Goal: Information Seeking & Learning: Learn about a topic

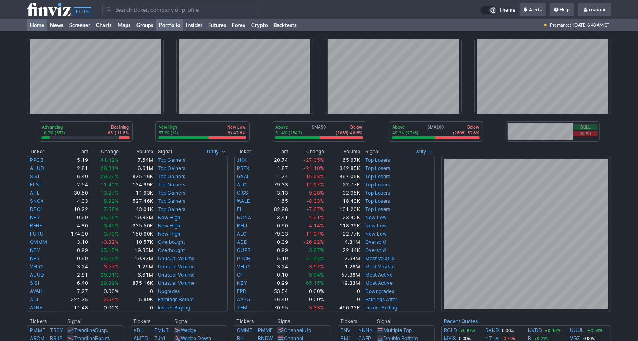
click at [179, 23] on link "Portfolio" at bounding box center [169, 25] width 27 height 12
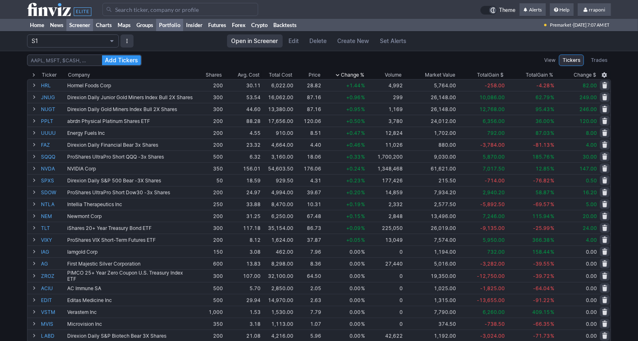
click at [70, 24] on link "Screener" at bounding box center [79, 25] width 27 height 12
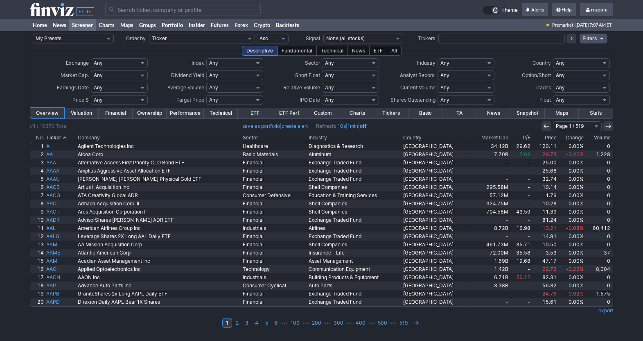
click at [447, 66] on select "Any Stocks only (ex-Funds) Exchange Traded Fund Advertising Agencies Aerospace …" at bounding box center [466, 63] width 57 height 10
click at [342, 64] on select "Any Basic Materials Communication Services Consumer Cyclical Consumer Defensive…" at bounding box center [350, 63] width 57 height 10
select select "technology"
click at [322, 58] on select "Any Basic Materials Communication Services Consumer Cyclical Consumer Defensive…" at bounding box center [350, 63] width 57 height 10
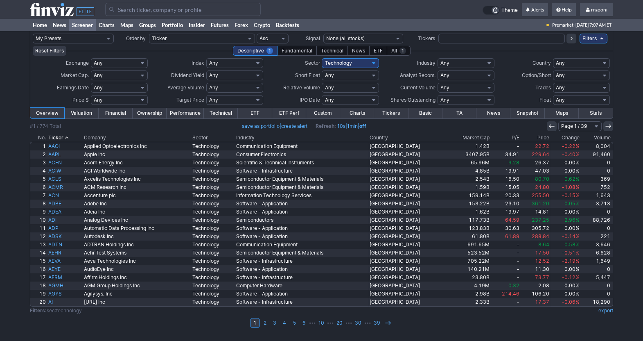
click at [471, 63] on select "Any Communication Equipment Computer Hardware Consumer Electronics Electronic C…" at bounding box center [466, 63] width 57 height 10
select select "softwareinfrastructure"
click at [438, 58] on select "Any Communication Equipment Computer Hardware Consumer Electronics Electronic C…" at bounding box center [466, 63] width 57 height 10
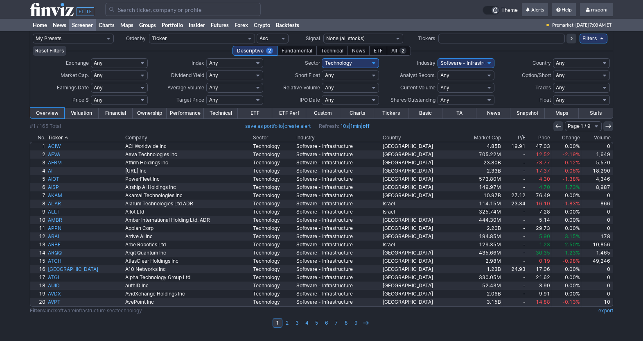
click at [586, 136] on th "Volume" at bounding box center [598, 138] width 32 height 8
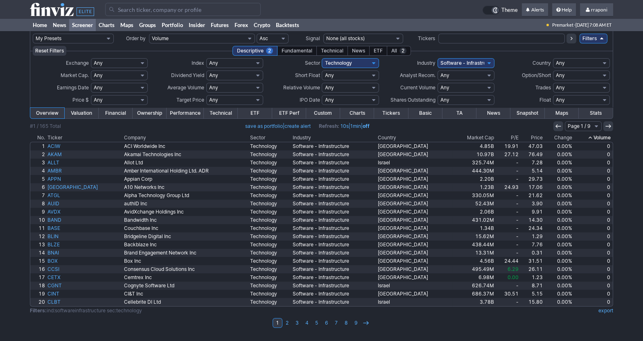
click at [588, 136] on icon at bounding box center [590, 137] width 7 height 7
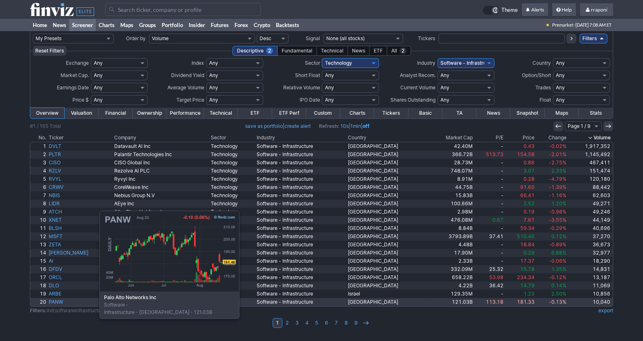
click at [59, 301] on link "PANW" at bounding box center [80, 302] width 65 height 8
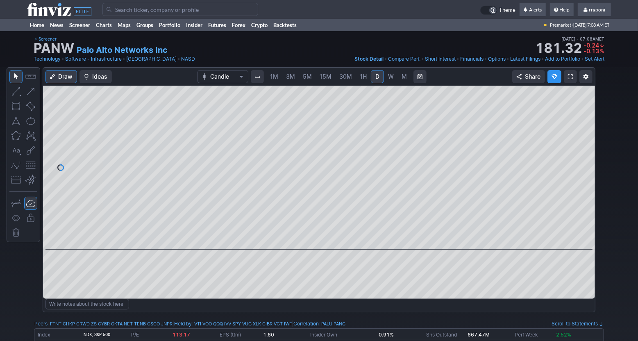
click at [391, 84] on div "1M 3M 5M 15M 30M 1H D W M" at bounding box center [338, 76] width 177 height 16
click at [391, 83] on link "W" at bounding box center [390, 76] width 13 height 13
click at [395, 80] on link "W" at bounding box center [390, 76] width 13 height 13
click at [403, 79] on span "M" at bounding box center [403, 76] width 5 height 7
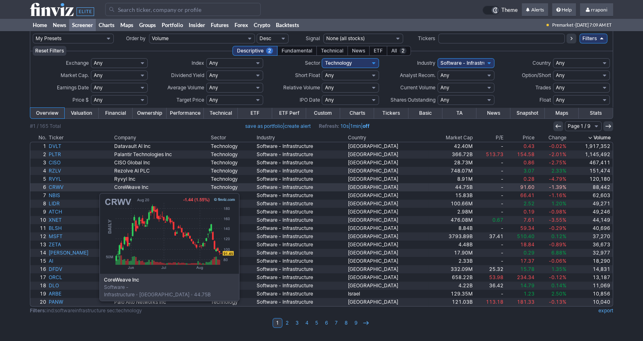
click at [59, 189] on link "CRWV" at bounding box center [80, 187] width 65 height 8
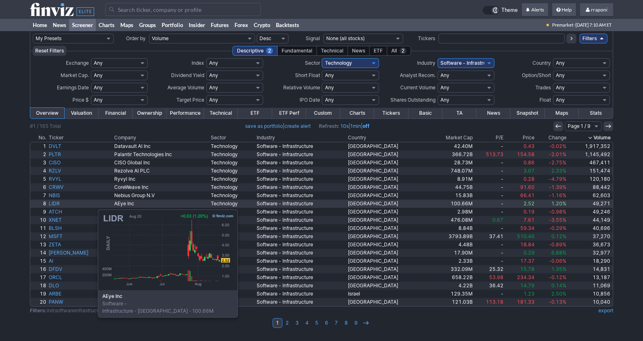
click at [57, 205] on link "LIDR" at bounding box center [80, 203] width 65 height 8
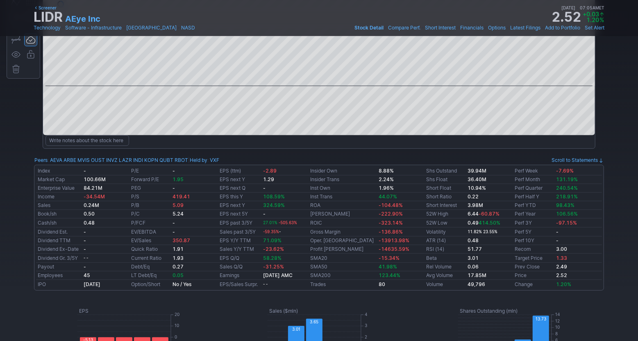
scroll to position [152, 0]
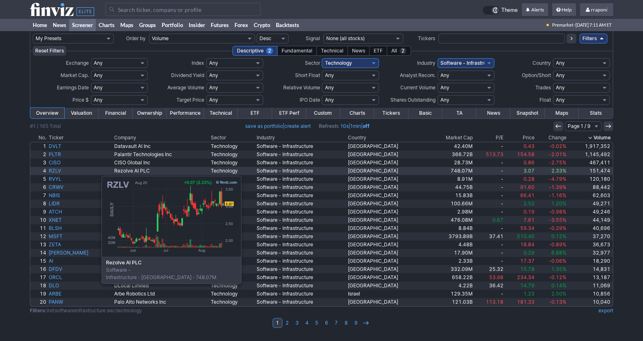
click at [61, 172] on link "RZLV" at bounding box center [80, 171] width 65 height 8
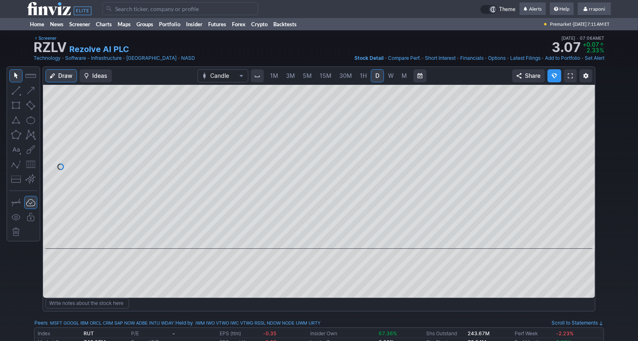
scroll to position [1, 0]
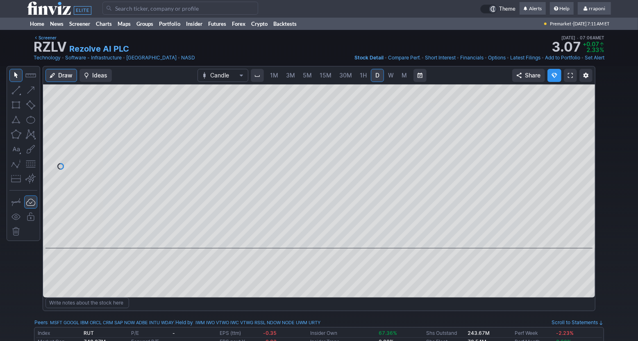
click at [394, 78] on link "W" at bounding box center [390, 75] width 13 height 13
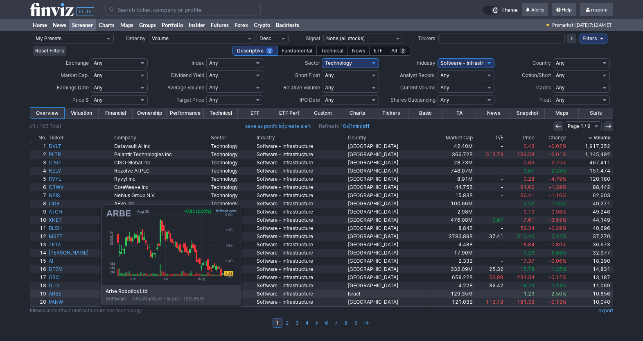
click at [60, 294] on link "ARBE" at bounding box center [80, 294] width 65 height 8
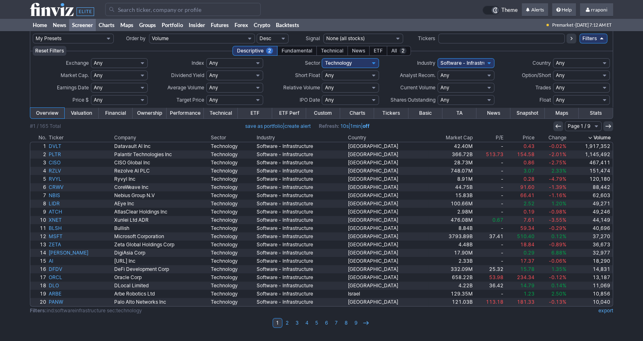
click at [452, 136] on th "Market Cap" at bounding box center [450, 138] width 45 height 8
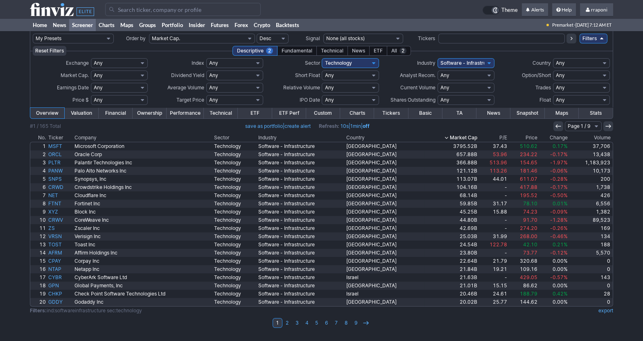
click at [452, 136] on th "Market Cap" at bounding box center [451, 138] width 54 height 8
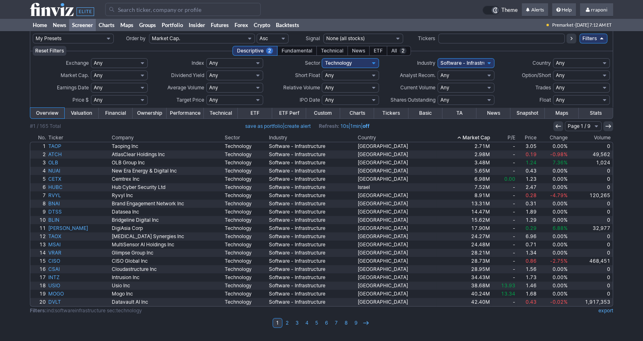
click at [452, 136] on th "Market Cap" at bounding box center [464, 138] width 55 height 8
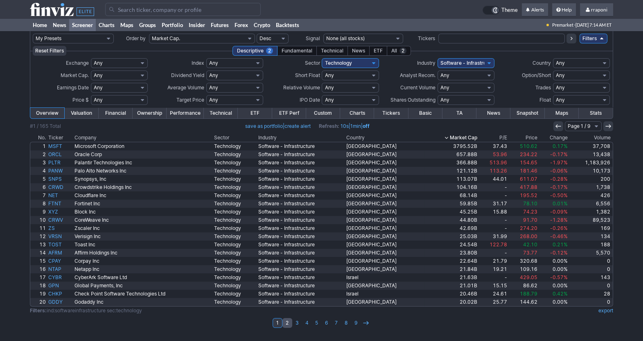
click at [287, 324] on link "2" at bounding box center [288, 323] width 10 height 10
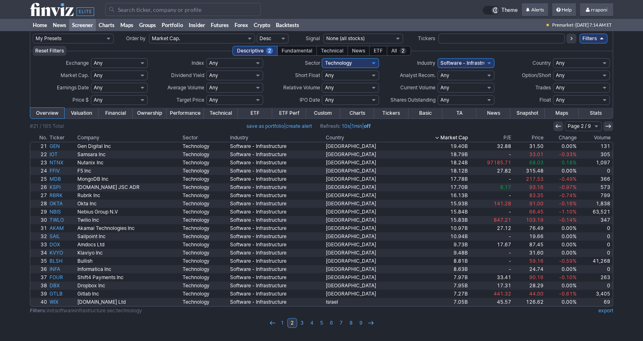
click at [164, 326] on td "1 2 3 4 5 6 7 8 9" at bounding box center [322, 322] width 584 height 11
click at [166, 325] on td "1 2 3 4 5 6 7 8 9" at bounding box center [322, 322] width 584 height 11
click at [165, 328] on td "1 2 3 4 5 6 7 8 9" at bounding box center [322, 322] width 584 height 11
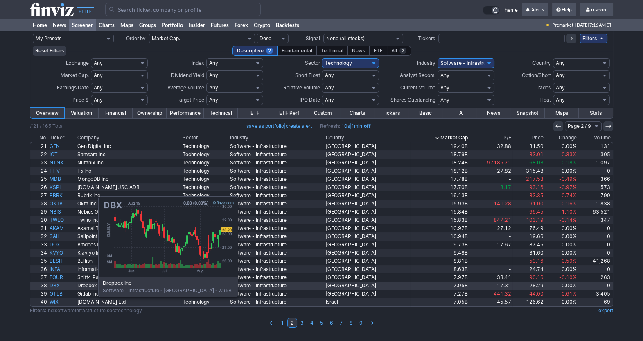
click at [57, 286] on link "DBX" at bounding box center [62, 285] width 28 height 8
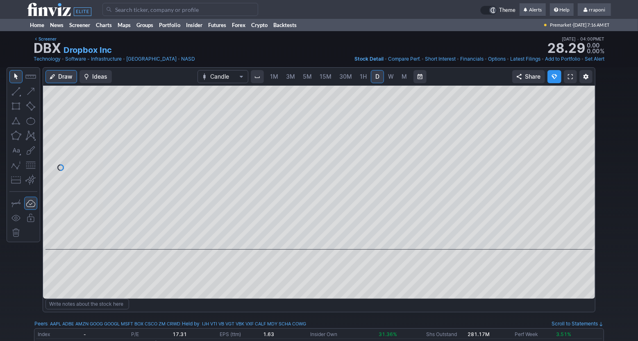
click at [390, 79] on span "W" at bounding box center [391, 76] width 6 height 7
click at [402, 79] on span "M" at bounding box center [403, 76] width 5 height 7
click at [310, 238] on span at bounding box center [311, 238] width 11 height 7
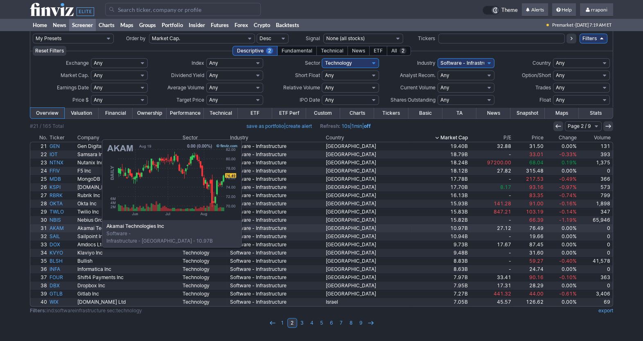
click at [61, 229] on link "AKAM" at bounding box center [62, 228] width 28 height 8
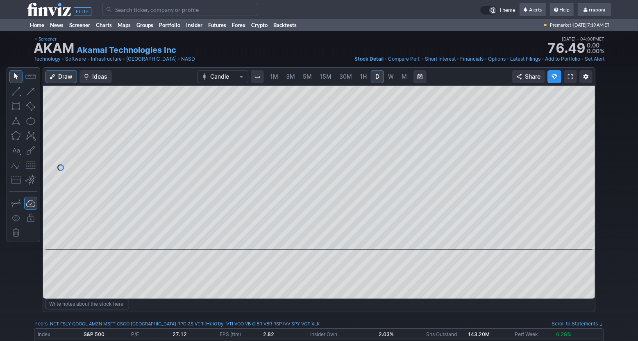
click at [404, 84] on div "1M 3M 5M 15M 30M 1H D W M" at bounding box center [338, 76] width 146 height 15
click at [403, 82] on link "M" at bounding box center [404, 76] width 13 height 13
click at [93, 27] on link "Screener" at bounding box center [79, 25] width 27 height 12
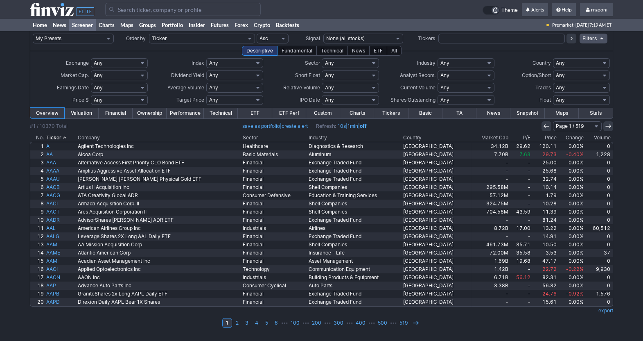
click at [453, 40] on input "text" at bounding box center [502, 39] width 127 height 10
click at [457, 41] on input "text" at bounding box center [502, 39] width 127 height 10
type input "ter"
click at [574, 41] on icon at bounding box center [571, 38] width 7 height 7
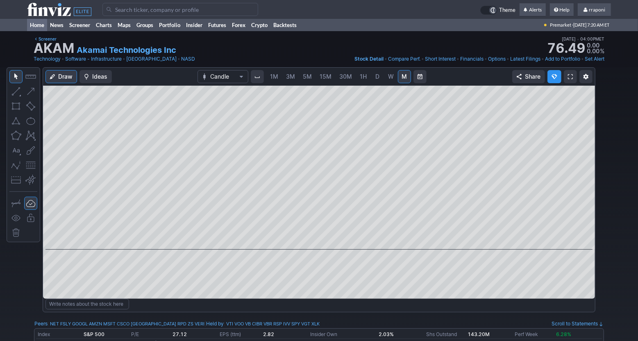
click at [29, 19] on link "Home" at bounding box center [37, 25] width 20 height 12
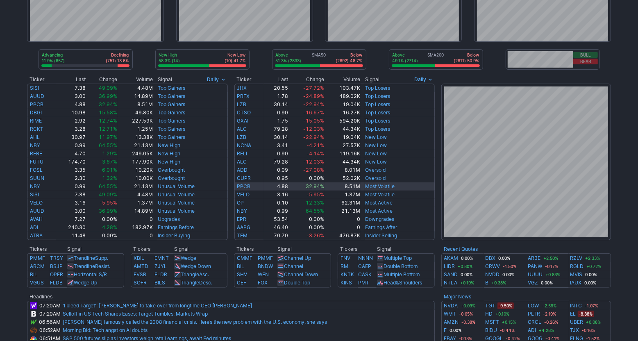
scroll to position [87, 0]
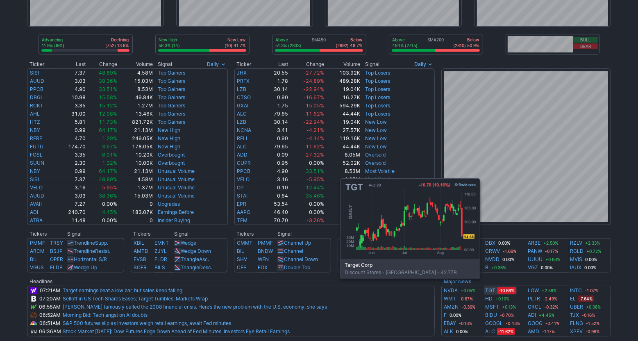
click at [491, 291] on link "TGT" at bounding box center [490, 290] width 10 height 8
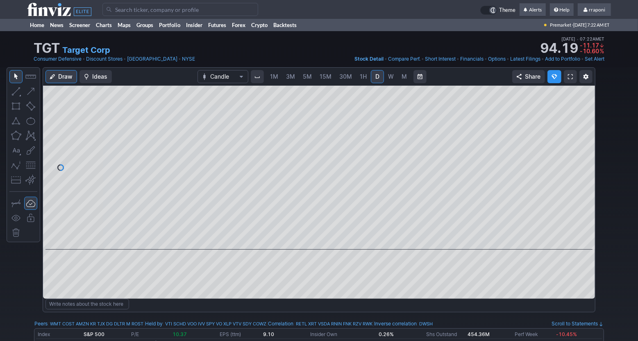
click at [401, 78] on span "M" at bounding box center [403, 76] width 5 height 7
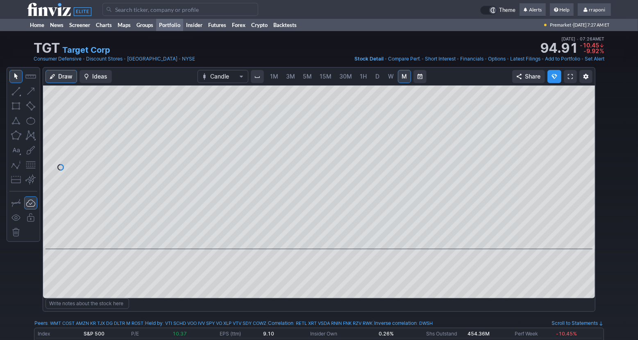
click at [179, 29] on link "Portfolio" at bounding box center [169, 25] width 27 height 12
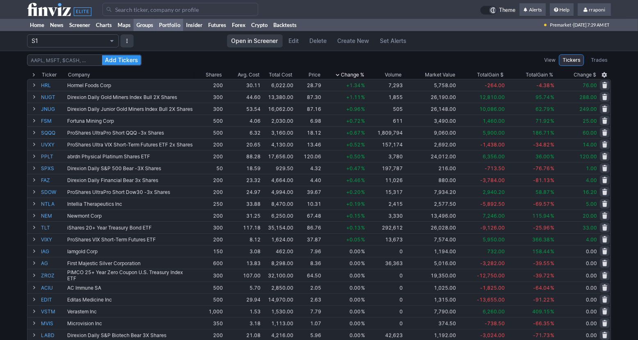
click at [146, 25] on link "Groups" at bounding box center [145, 25] width 23 height 12
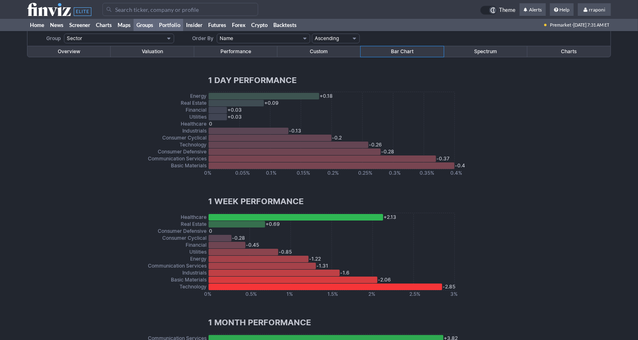
click at [176, 25] on link "Portfolio" at bounding box center [169, 25] width 27 height 12
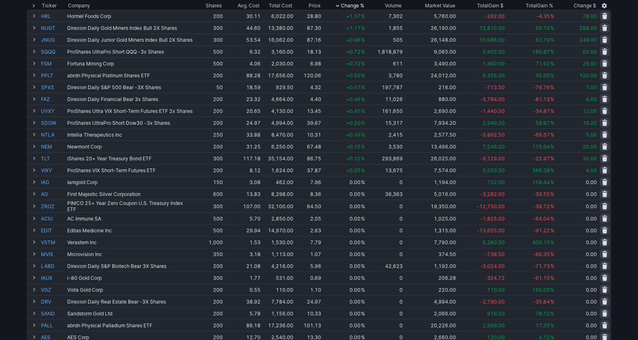
scroll to position [74, 0]
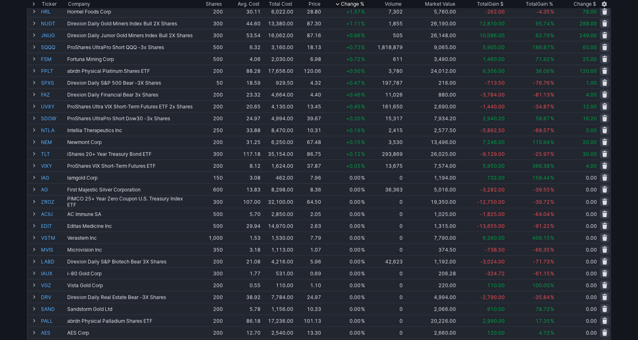
click at [624, 77] on div "Add Tickers View Tickers Trades Ticker Company Shares Avg. Cost Total Cost Pric…" at bounding box center [319, 235] width 638 height 517
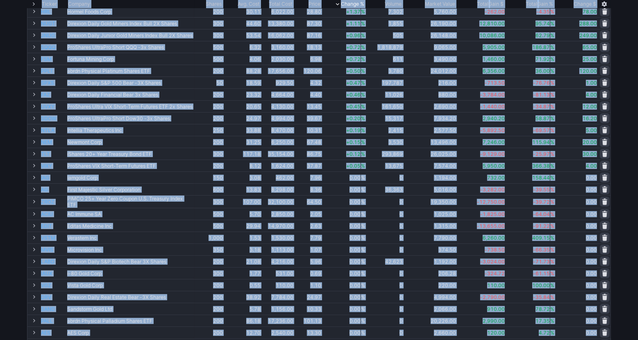
click at [624, 77] on div "Add Tickers View Tickers Trades Ticker Company Shares Avg. Cost Total Cost Pric…" at bounding box center [319, 235] width 638 height 517
click at [618, 239] on div "Add Tickers View Tickers Trades Ticker Company Shares Avg. Cost Total Cost Pric…" at bounding box center [319, 235] width 638 height 517
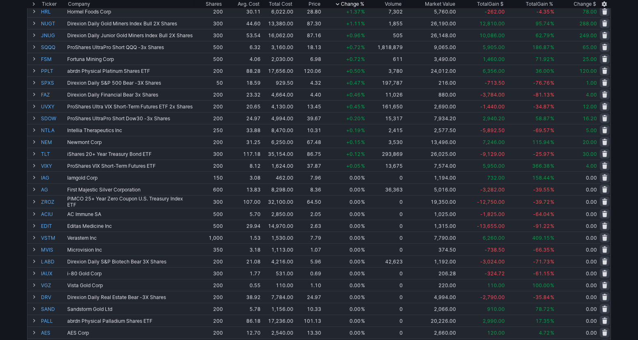
click at [618, 240] on div "Add Tickers View Tickers Trades Ticker Company Shares Avg. Cost Total Cost Pric…" at bounding box center [319, 235] width 638 height 517
click at [625, 235] on div "Add Tickers View Tickers Trades Ticker Company Shares Avg. Cost Total Cost Pric…" at bounding box center [319, 235] width 638 height 517
click at [624, 232] on div "Add Tickers View Tickers Trades Ticker Company Shares Avg. Cost Total Cost Pric…" at bounding box center [319, 235] width 638 height 517
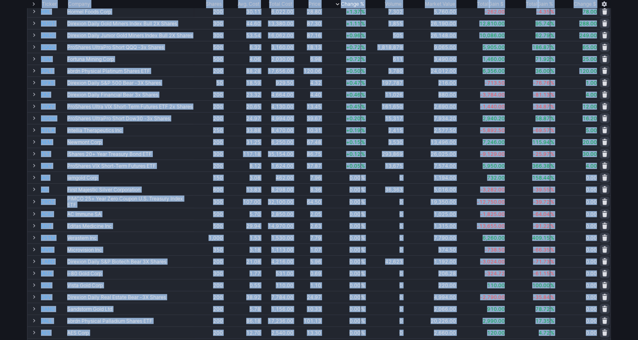
click at [624, 232] on div "Add Tickers View Tickers Trades Ticker Company Shares Avg. Cost Total Cost Pric…" at bounding box center [319, 235] width 638 height 517
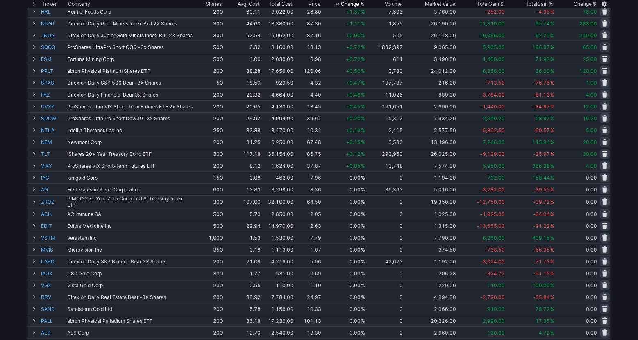
click at [625, 228] on div "Add Tickers View Tickers Trades Ticker Company Shares Avg. Cost Total Cost Pric…" at bounding box center [319, 235] width 638 height 517
click at [620, 277] on div "Add Tickers View Tickers Trades Ticker Company Shares Avg. Cost Total Cost Pric…" at bounding box center [319, 235] width 638 height 517
click at [623, 272] on div "Add Tickers View Tickers Trades Ticker Company Shares Avg. Cost Total Cost Pric…" at bounding box center [319, 235] width 638 height 517
click at [623, 263] on div "Add Tickers View Tickers Trades Ticker Company Shares Avg. Cost Total Cost Pric…" at bounding box center [319, 235] width 638 height 517
click at [624, 262] on div "Add Tickers View Tickers Trades Ticker Company Shares Avg. Cost Total Cost Pric…" at bounding box center [319, 235] width 638 height 517
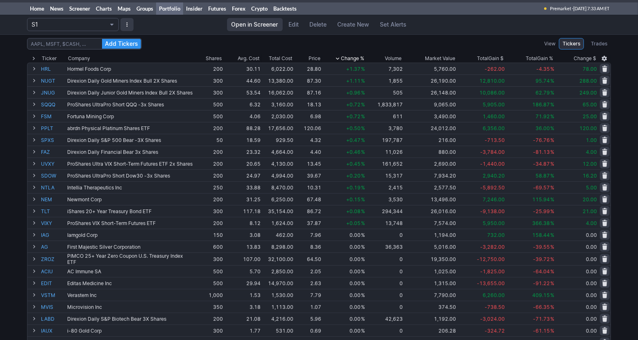
scroll to position [15, 0]
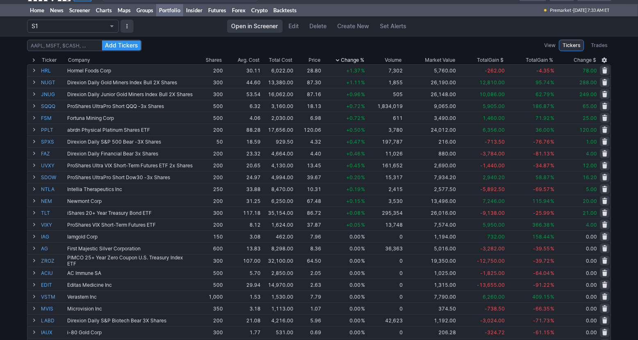
click at [398, 59] on div "Volume" at bounding box center [393, 60] width 17 height 8
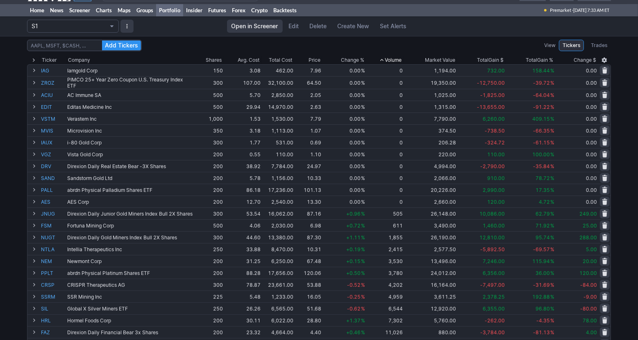
click at [398, 58] on div "Volume" at bounding box center [393, 60] width 17 height 8
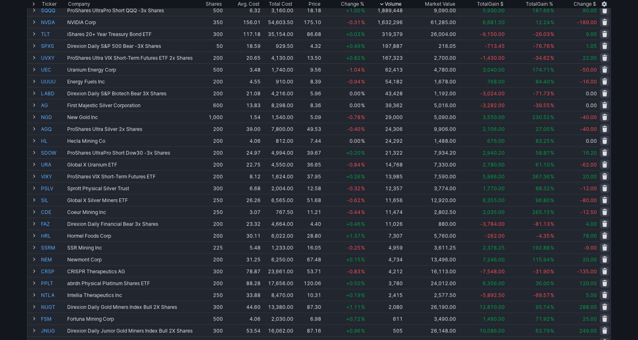
scroll to position [40, 0]
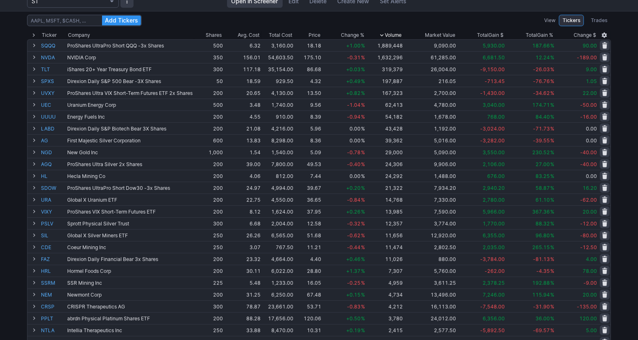
click at [354, 36] on span "Change %" at bounding box center [352, 35] width 23 height 8
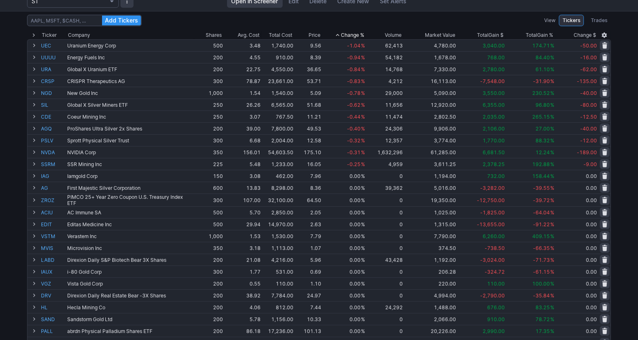
click at [357, 36] on span "Change %" at bounding box center [352, 35] width 23 height 8
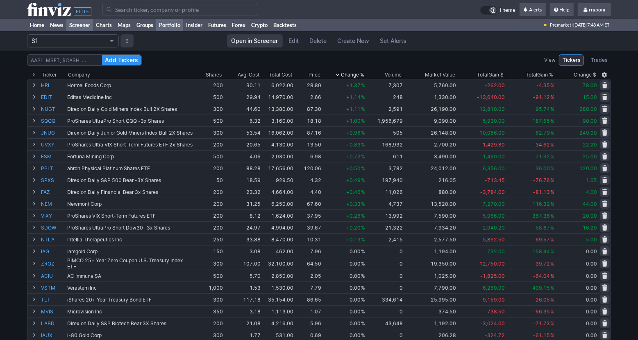
click at [81, 26] on link "Screener" at bounding box center [79, 25] width 27 height 12
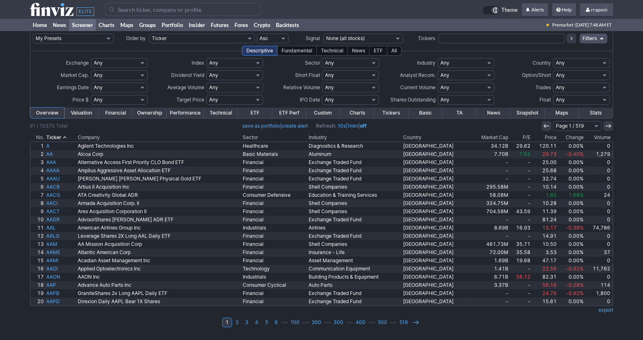
click at [572, 61] on select "Any USA Foreign (ex-USA) [GEOGRAPHIC_DATA] [GEOGRAPHIC_DATA] [GEOGRAPHIC_DATA] …" at bounding box center [581, 63] width 57 height 10
select select "[GEOGRAPHIC_DATA]"
click at [553, 58] on select "Any USA Foreign (ex-USA) [GEOGRAPHIC_DATA] [GEOGRAPHIC_DATA] [GEOGRAPHIC_DATA] …" at bounding box center [581, 63] width 57 height 10
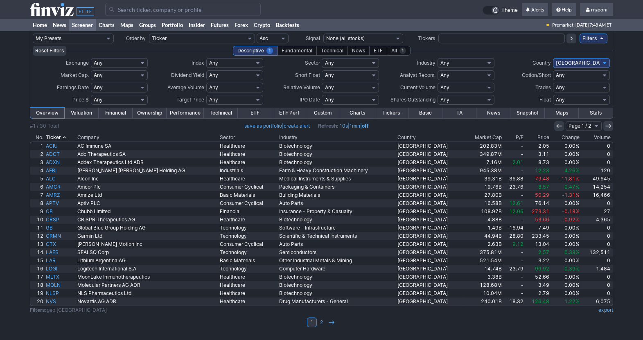
click at [597, 138] on th "Volume" at bounding box center [597, 138] width 32 height 8
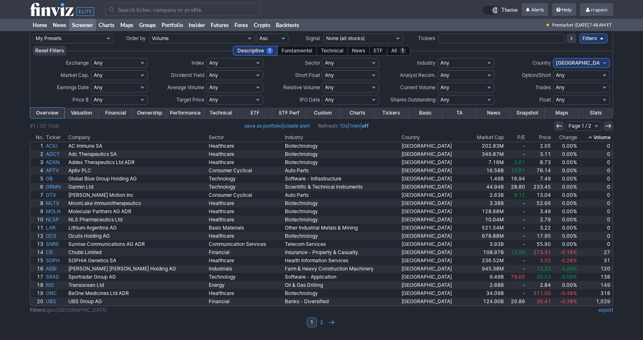
click at [596, 138] on th "Volume" at bounding box center [595, 138] width 35 height 8
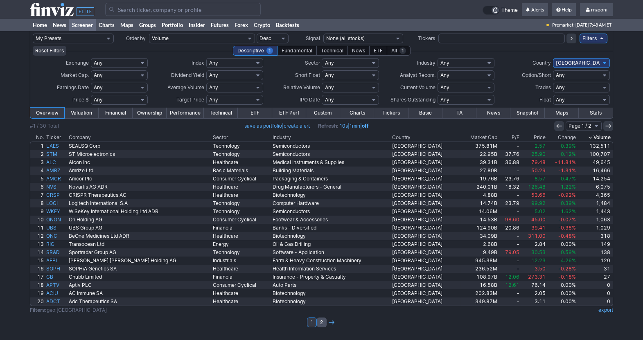
click at [324, 322] on link "2" at bounding box center [322, 323] width 10 height 10
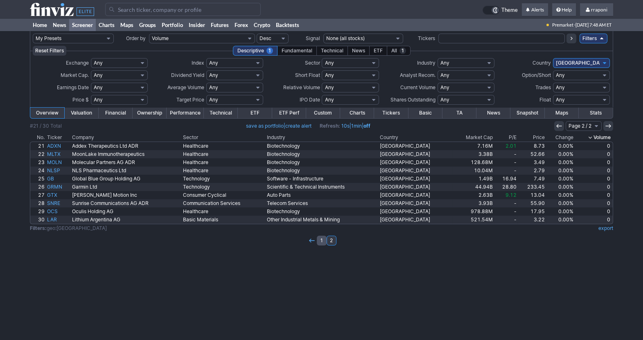
click at [321, 241] on link "1" at bounding box center [322, 241] width 10 height 10
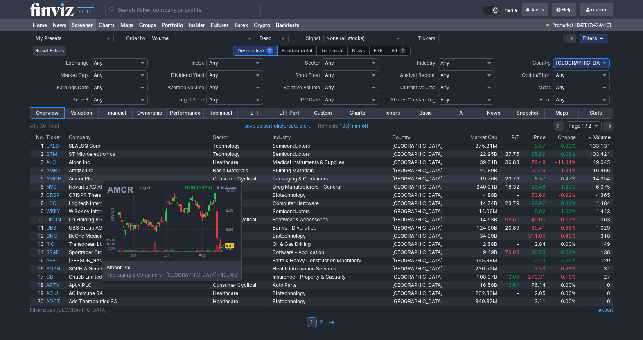
click at [61, 177] on link "AMCR" at bounding box center [56, 179] width 23 height 8
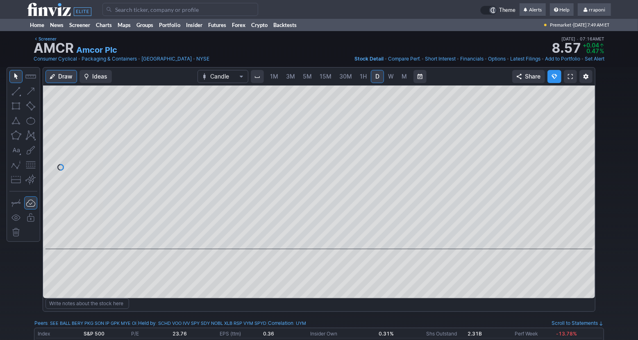
click at [391, 77] on span "W" at bounding box center [391, 76] width 6 height 7
click at [398, 77] on link "M" at bounding box center [404, 76] width 13 height 13
click at [308, 240] on span at bounding box center [311, 238] width 11 height 7
click at [322, 240] on span at bounding box center [323, 238] width 11 height 7
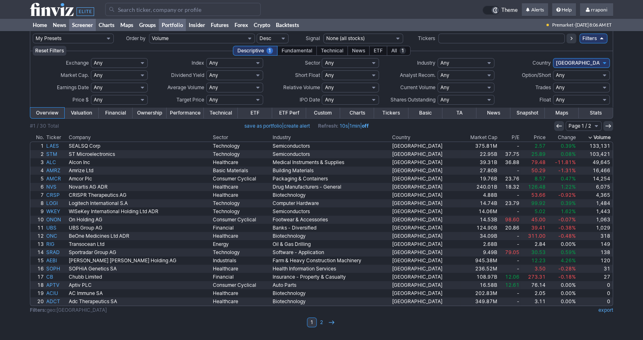
click at [174, 26] on link "Portfolio" at bounding box center [172, 25] width 27 height 12
